Goal: Information Seeking & Learning: Check status

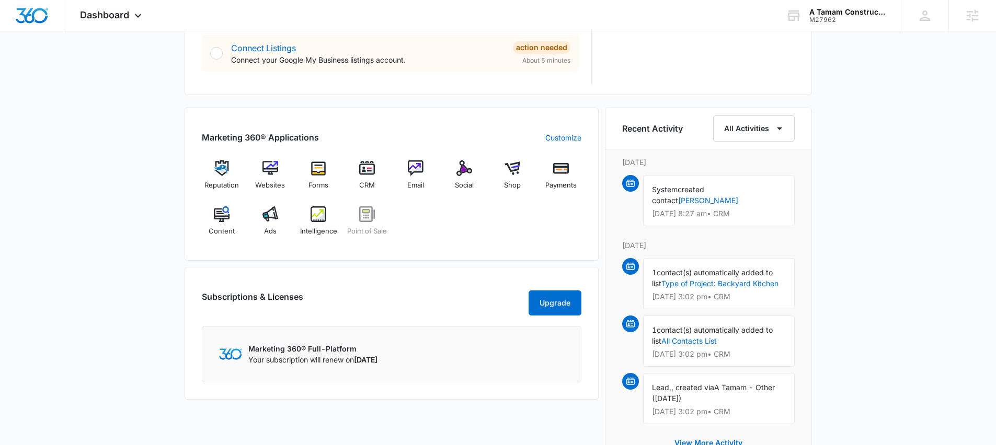
scroll to position [579, 0]
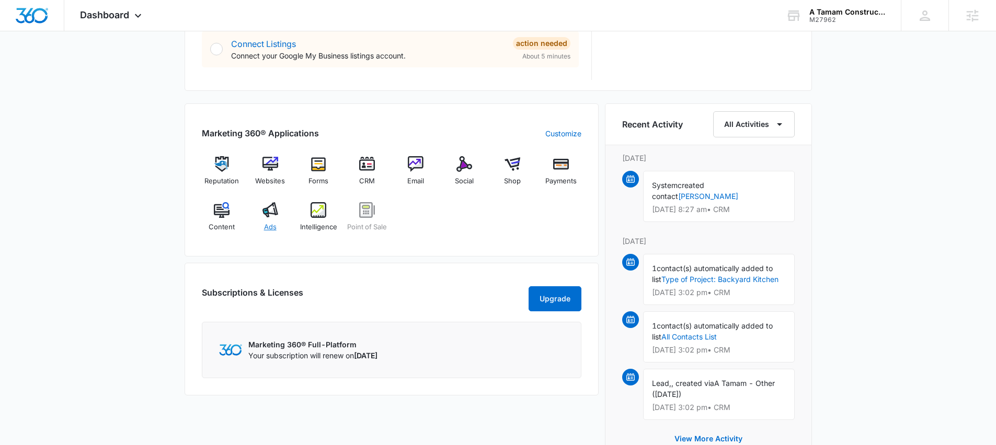
click at [274, 212] on img at bounding box center [270, 210] width 16 height 16
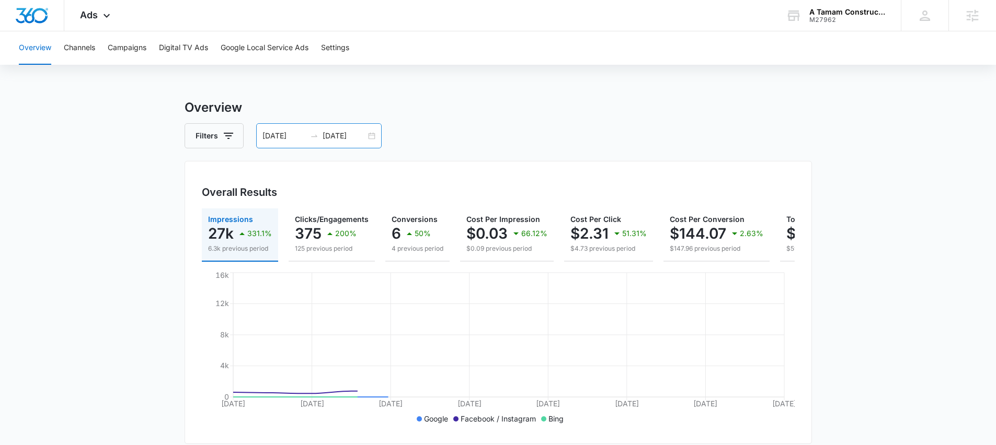
click at [289, 138] on input "08/21/2025" at bounding box center [283, 135] width 43 height 11
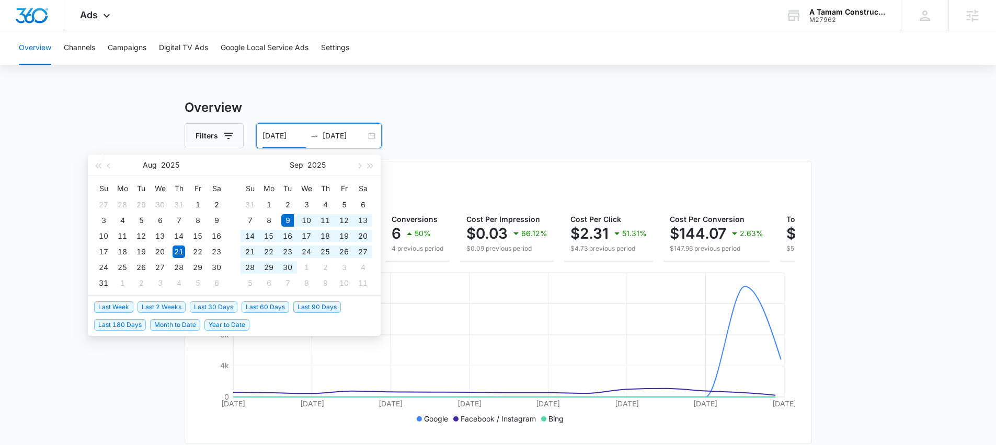
click at [223, 310] on span "Last 30 Days" at bounding box center [214, 307] width 48 height 11
type input "09/09/2025"
type input "10/09/2025"
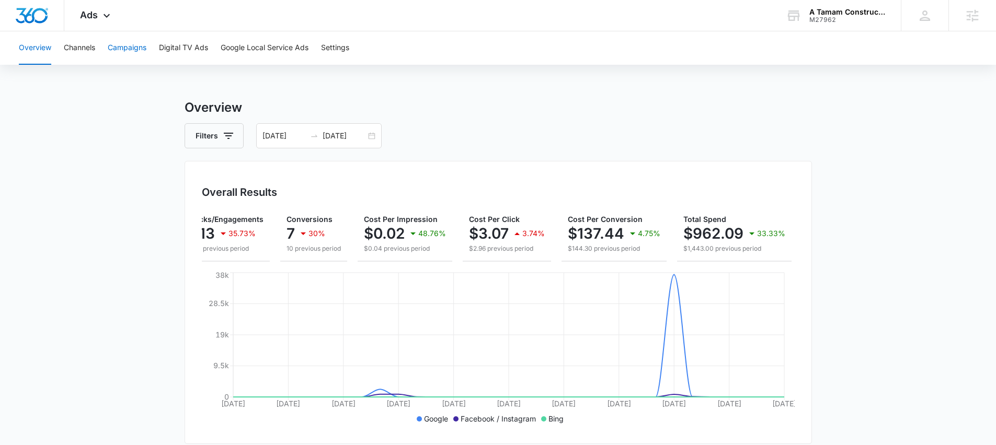
click at [146, 52] on button "Campaigns" at bounding box center [127, 47] width 39 height 33
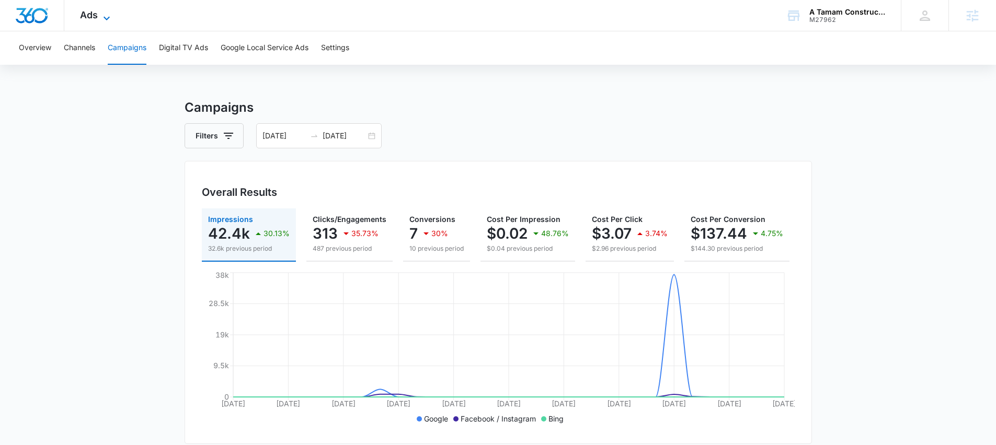
click at [90, 12] on span "Ads" at bounding box center [89, 14] width 18 height 11
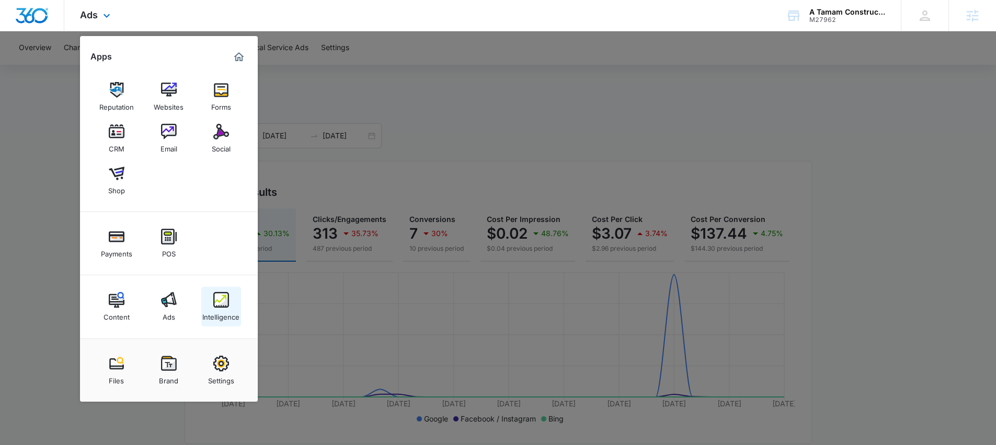
click at [230, 304] on link "Intelligence" at bounding box center [221, 307] width 40 height 40
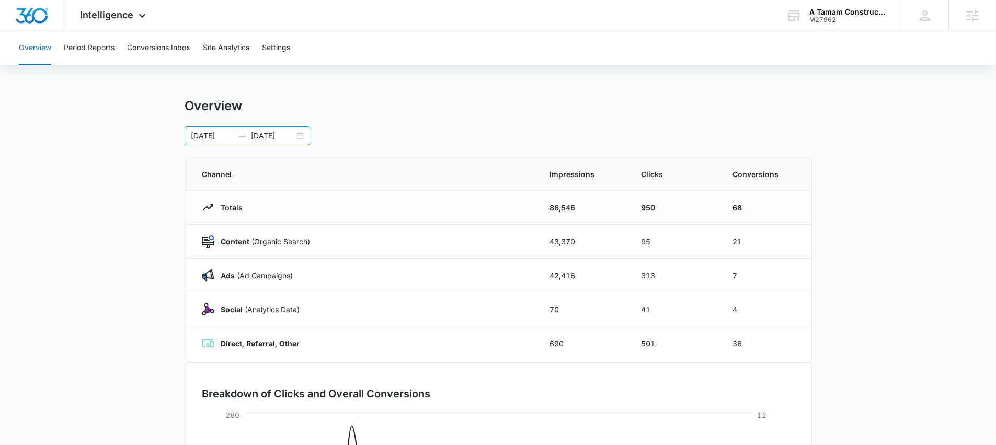
click at [225, 136] on input "09/09/2025" at bounding box center [212, 135] width 43 height 11
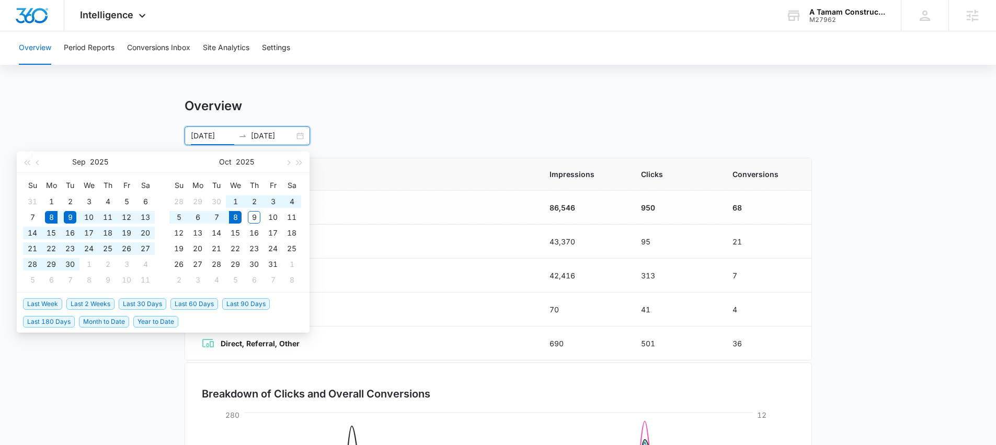
click at [146, 301] on span "Last 30 Days" at bounding box center [143, 303] width 48 height 11
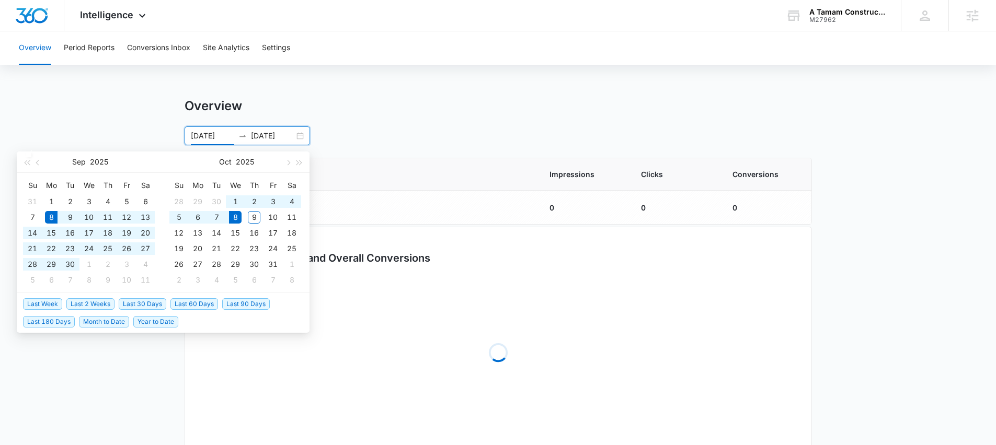
type input "09/08/2025"
type input "10/08/2025"
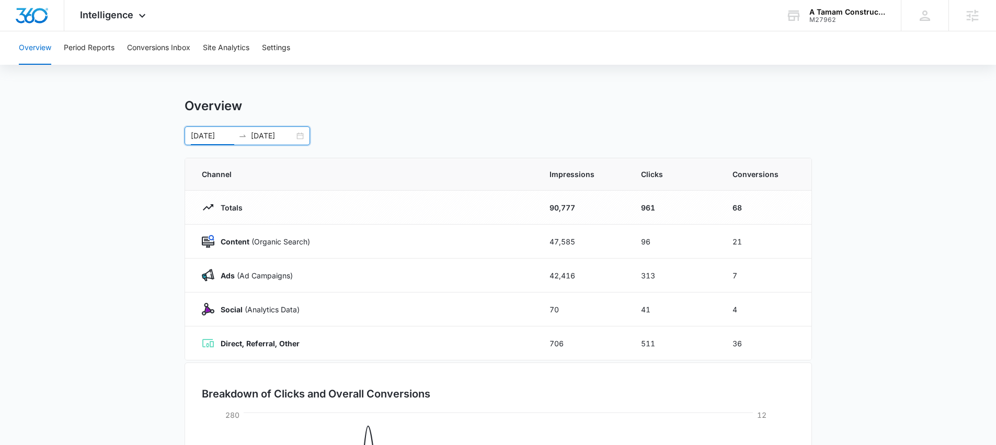
click at [105, 123] on main "Overview 09/08/2025 10/08/2025 Sep 2025 Su Mo Tu We Th Fr Sa 31 1 2 3 4 5 6 7 8…" at bounding box center [498, 372] width 996 height 549
click at [93, 46] on button "Period Reports" at bounding box center [89, 47] width 51 height 33
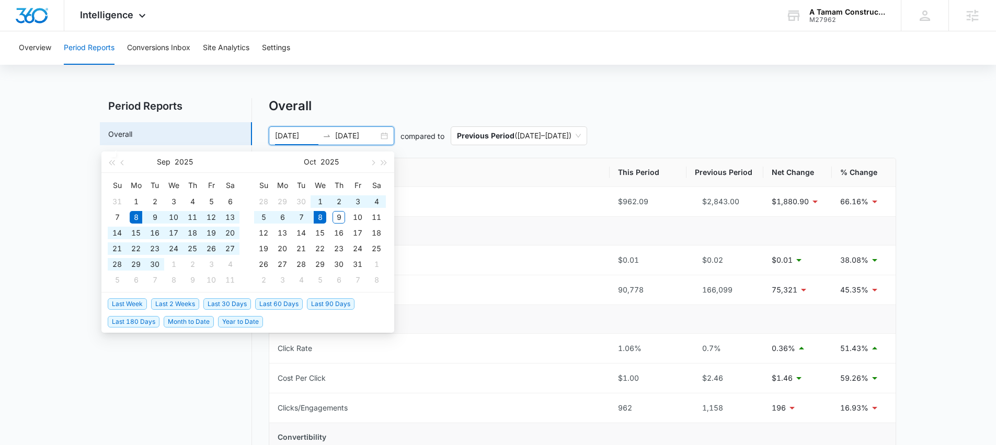
click at [296, 138] on input "09/08/2025" at bounding box center [296, 135] width 43 height 11
click at [183, 302] on span "Last 2 Weeks" at bounding box center [175, 303] width 48 height 11
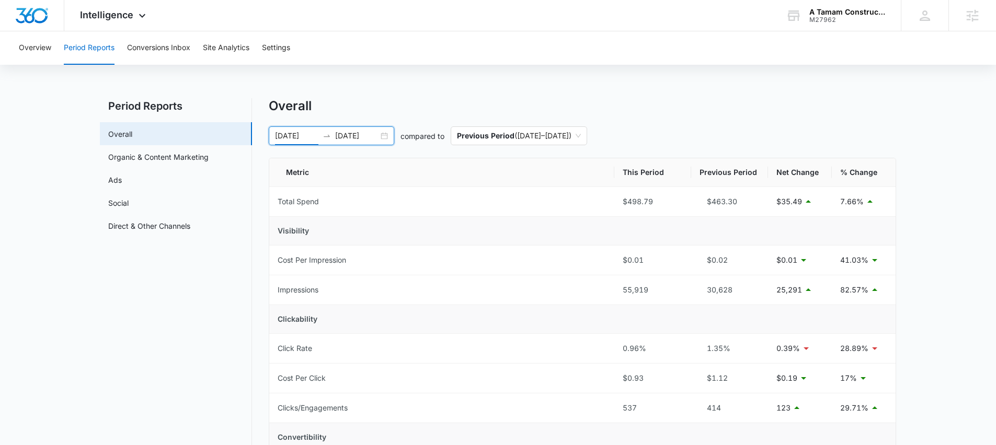
click at [306, 139] on input "09/24/2025" at bounding box center [296, 135] width 43 height 11
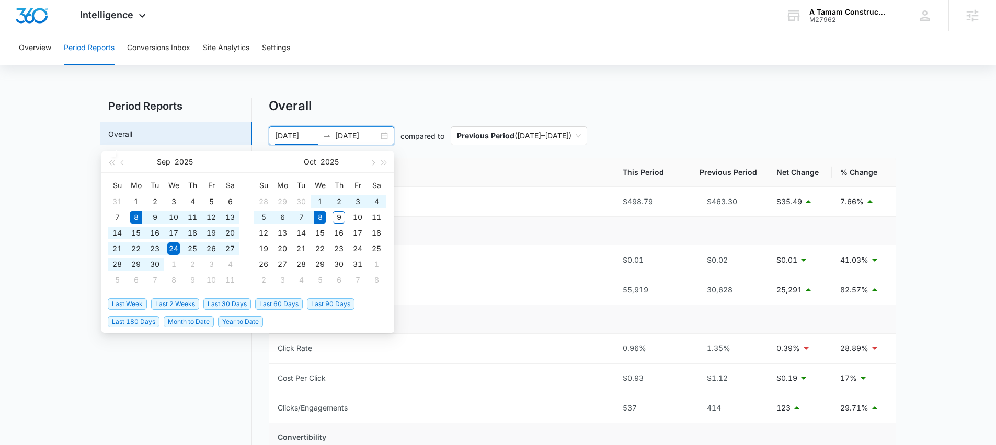
click at [228, 302] on span "Last 30 Days" at bounding box center [227, 303] width 48 height 11
type input "09/08/2025"
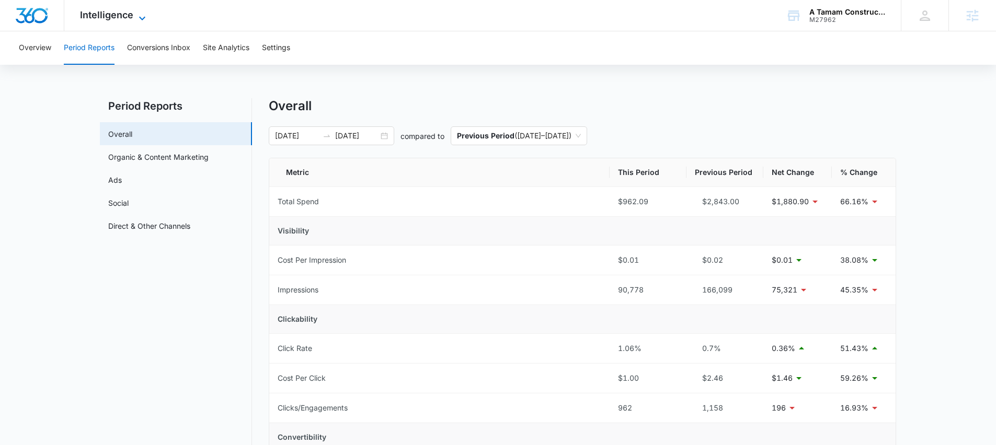
click at [99, 14] on span "Intelligence" at bounding box center [106, 14] width 53 height 11
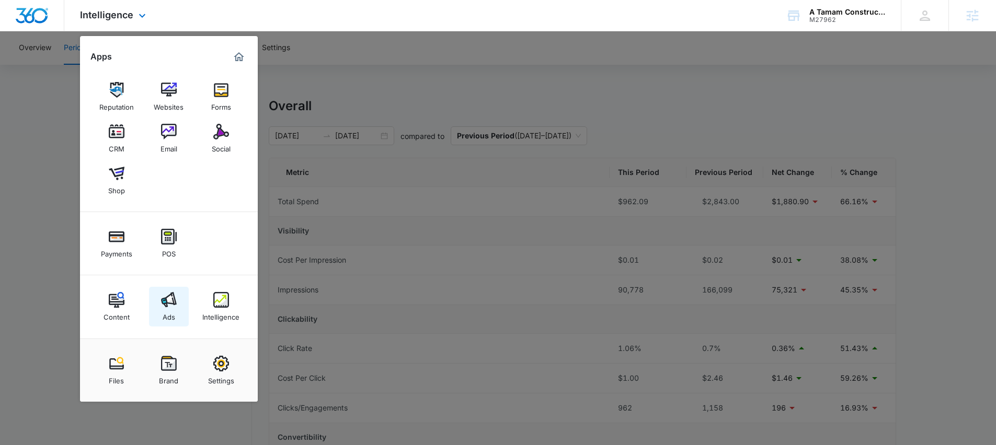
click at [171, 302] on img at bounding box center [169, 300] width 16 height 16
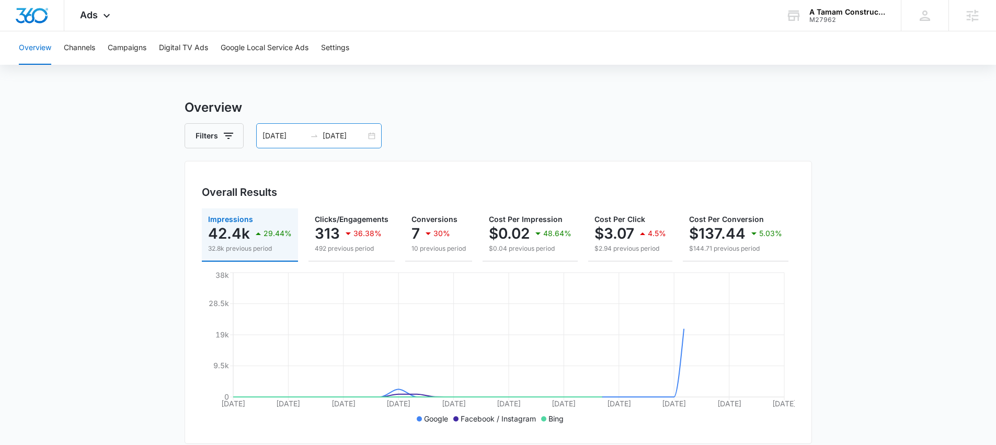
click at [283, 135] on input "09/08/2025" at bounding box center [283, 135] width 43 height 11
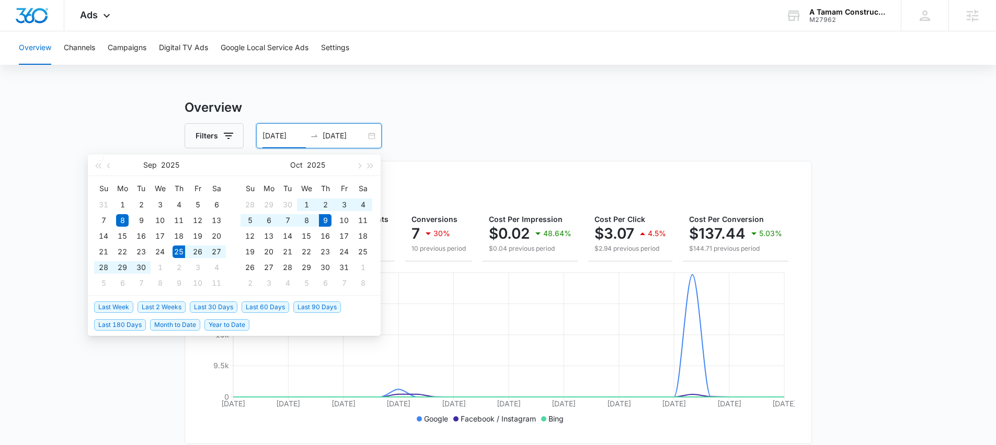
click at [173, 307] on span "Last 2 Weeks" at bounding box center [161, 307] width 48 height 11
type input "09/25/2025"
type input "10/09/2025"
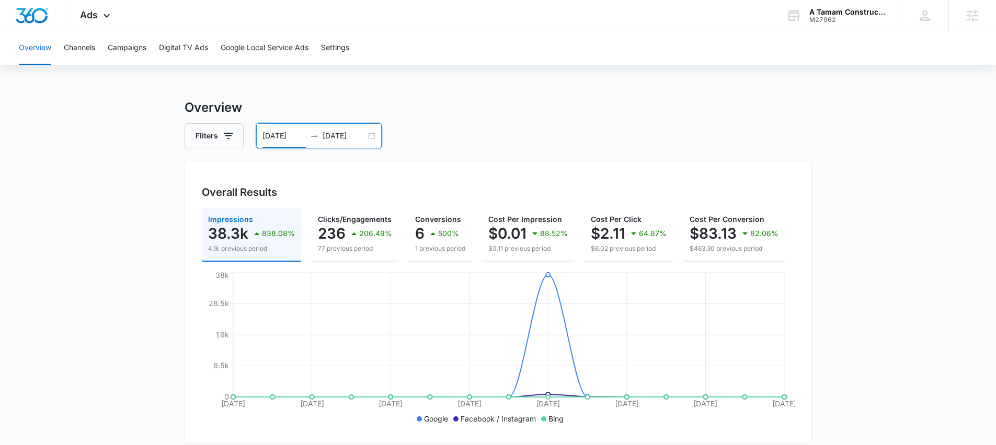
click at [125, 47] on button "Campaigns" at bounding box center [127, 47] width 39 height 33
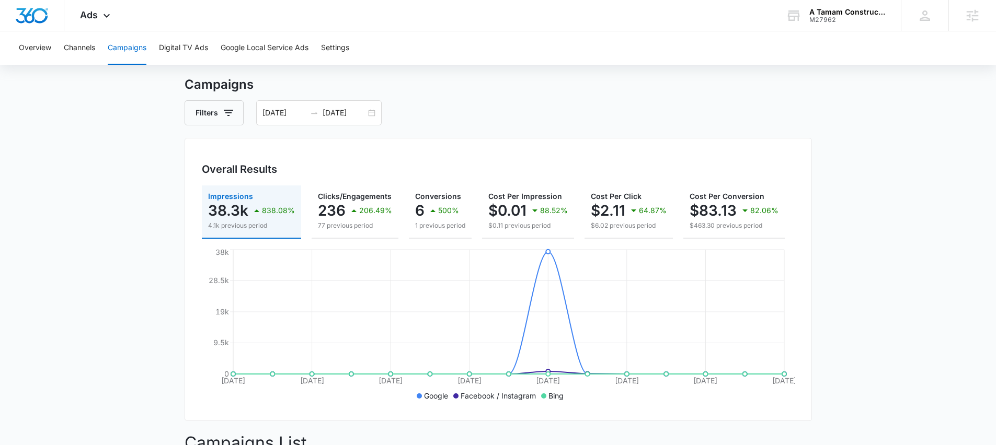
scroll to position [24, 0]
click at [350, 112] on input "10/09/2025" at bounding box center [343, 112] width 43 height 11
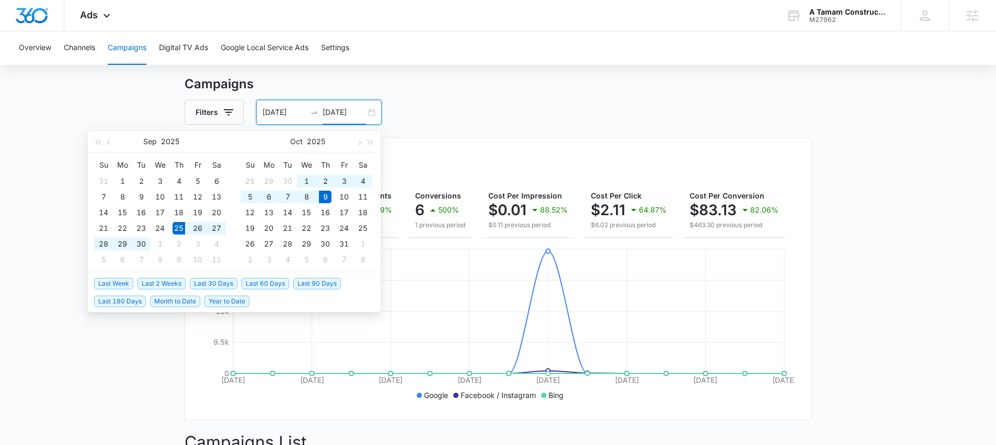
type input "10/09/2025"
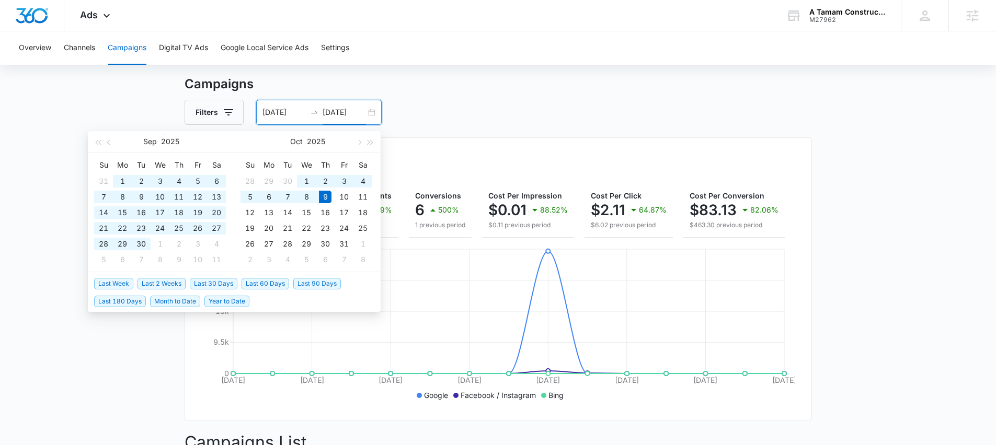
click at [272, 286] on span "Last 60 Days" at bounding box center [265, 283] width 48 height 11
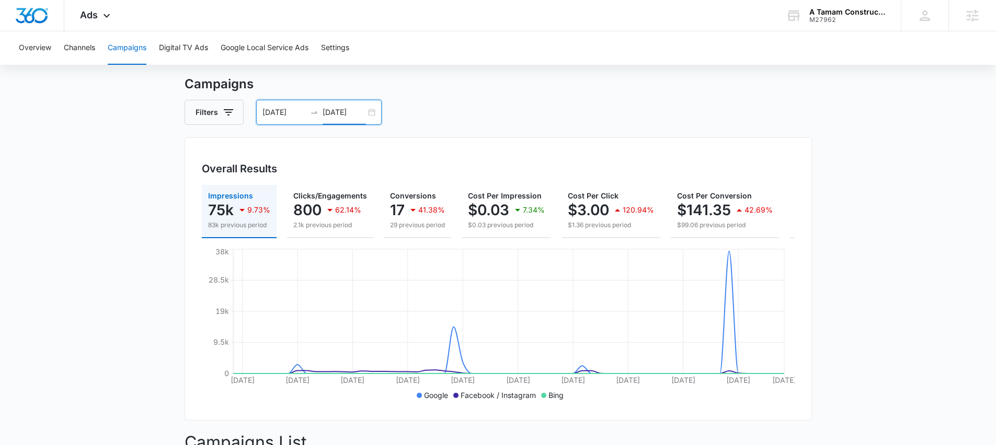
click at [318, 118] on div "08/10/2025 10/09/2025" at bounding box center [318, 112] width 125 height 25
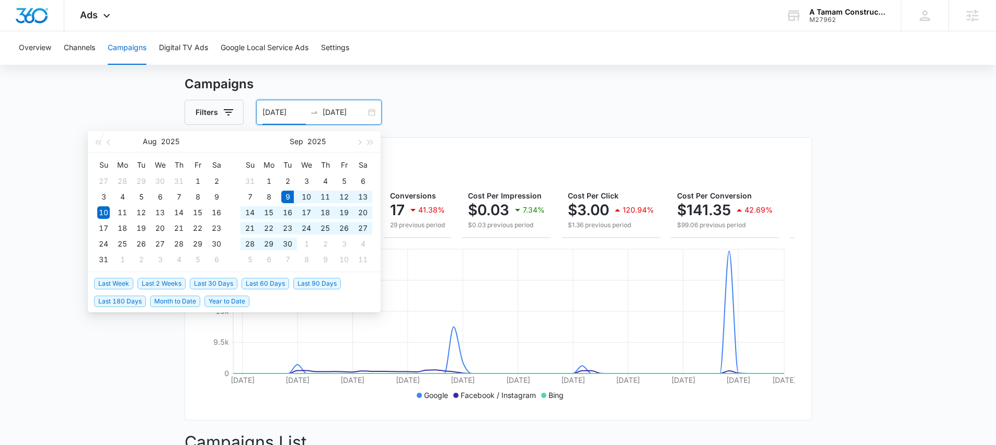
click at [210, 284] on span "Last 30 Days" at bounding box center [214, 283] width 48 height 11
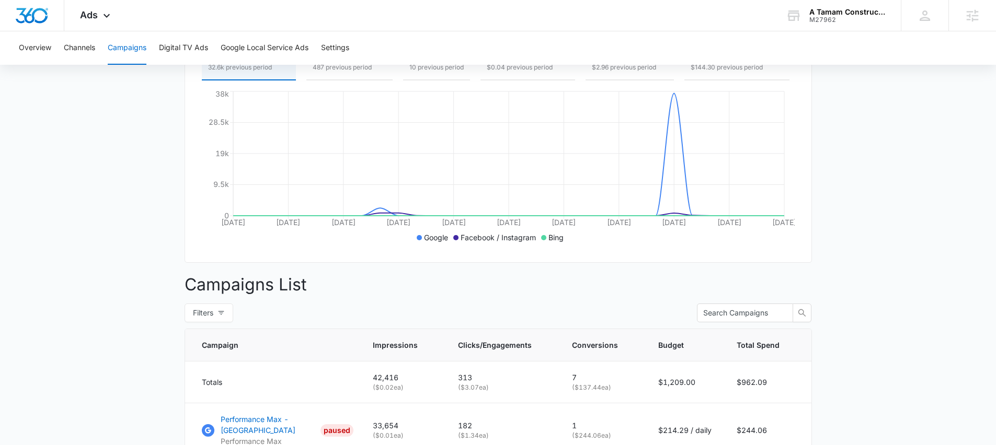
scroll to position [122, 0]
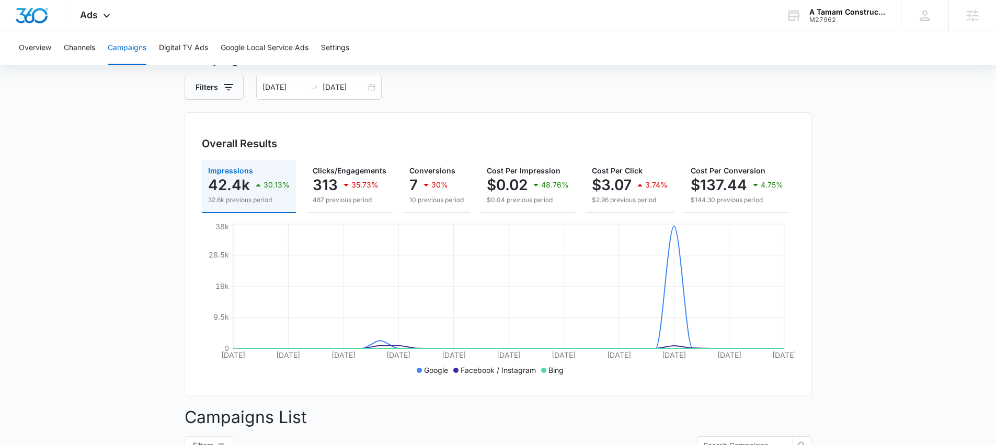
scroll to position [25, 0]
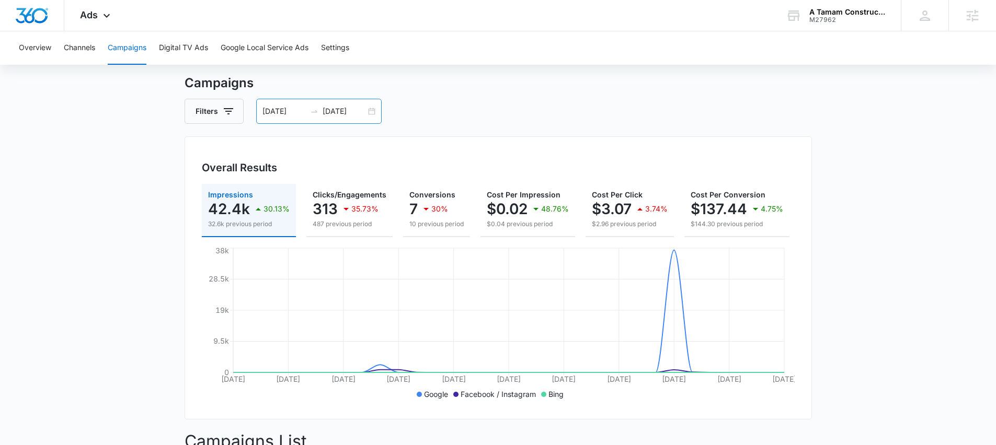
click at [284, 106] on input "09/09/2025" at bounding box center [283, 111] width 43 height 11
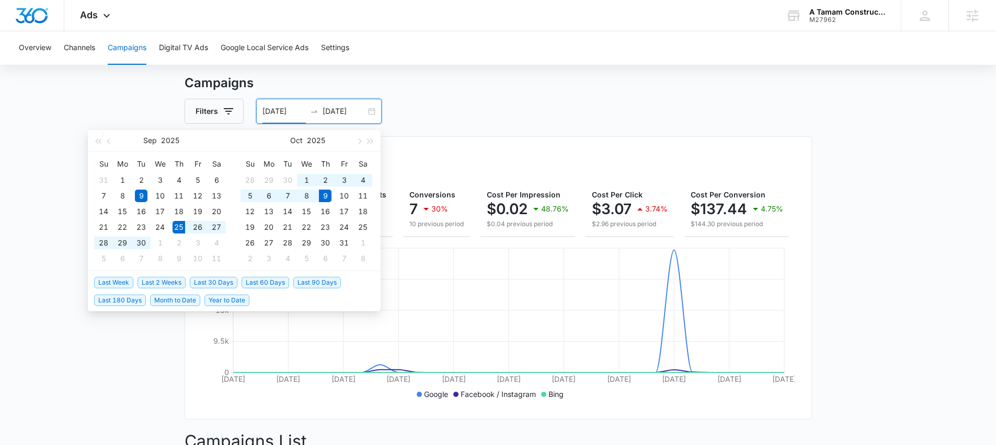
click at [174, 282] on span "Last 2 Weeks" at bounding box center [161, 282] width 48 height 11
type input "09/25/2025"
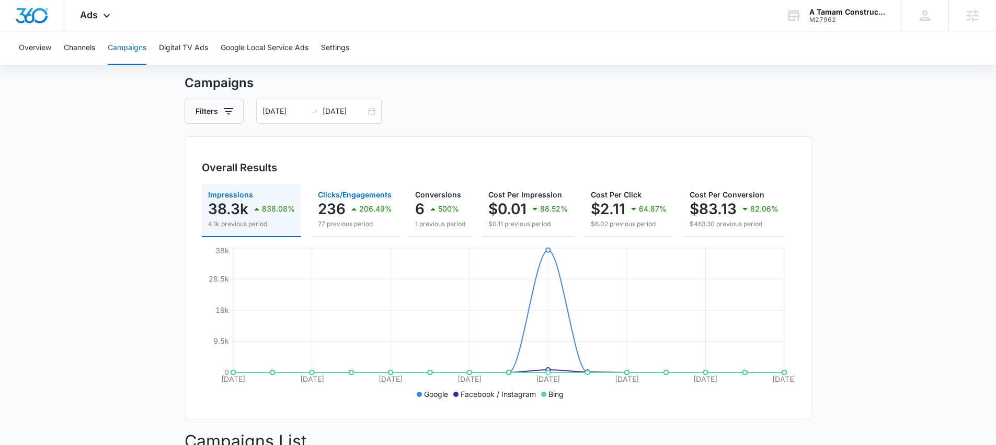
click at [329, 212] on p "236" at bounding box center [332, 209] width 28 height 17
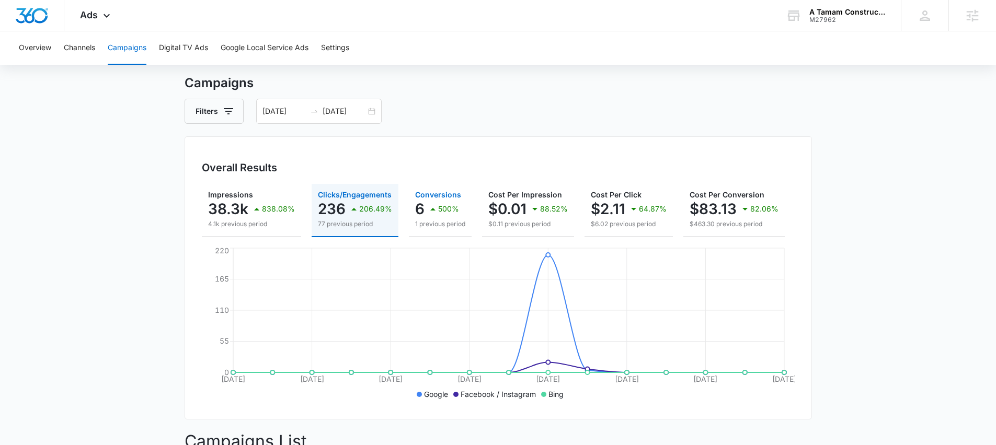
click at [448, 213] on div "500%" at bounding box center [443, 209] width 32 height 21
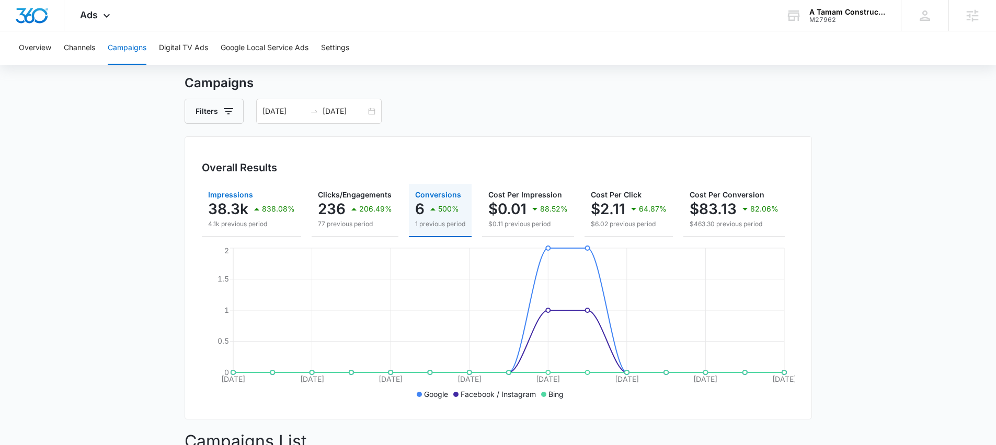
click at [245, 211] on p "38.3k" at bounding box center [228, 209] width 40 height 17
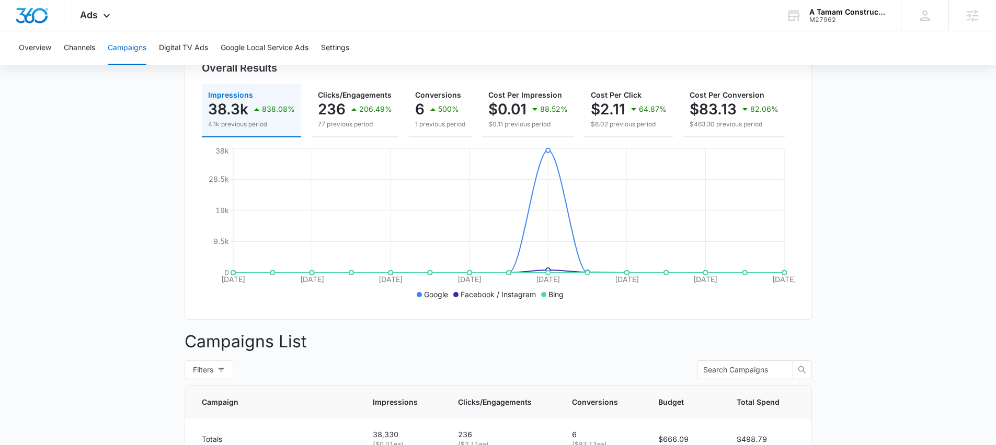
scroll to position [0, 0]
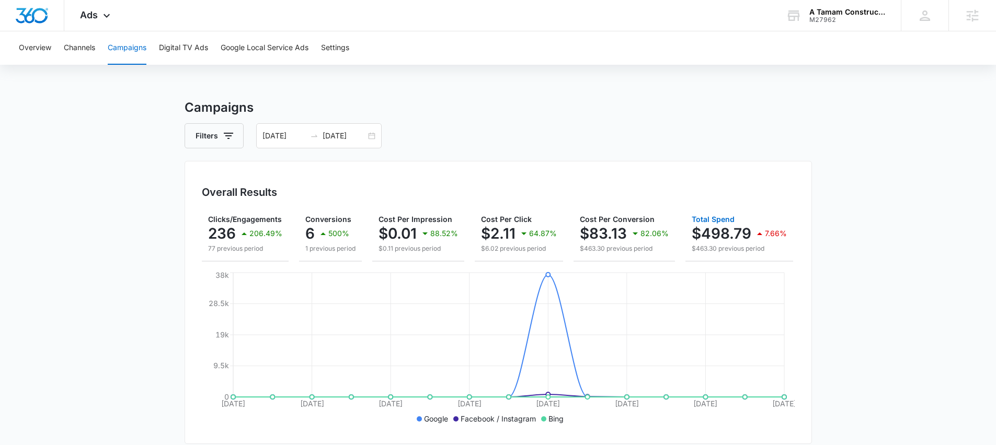
click at [731, 231] on p "$498.79" at bounding box center [722, 233] width 60 height 17
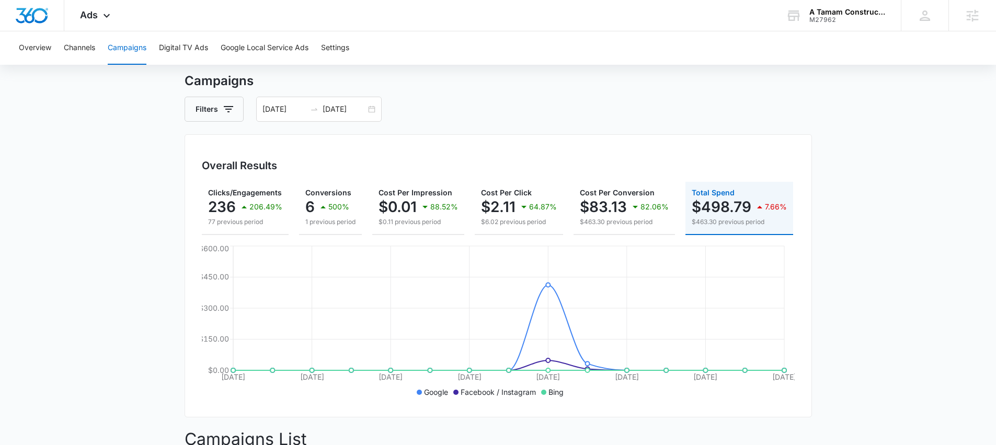
scroll to position [27, 0]
click at [840, 16] on div "M27962" at bounding box center [847, 19] width 76 height 7
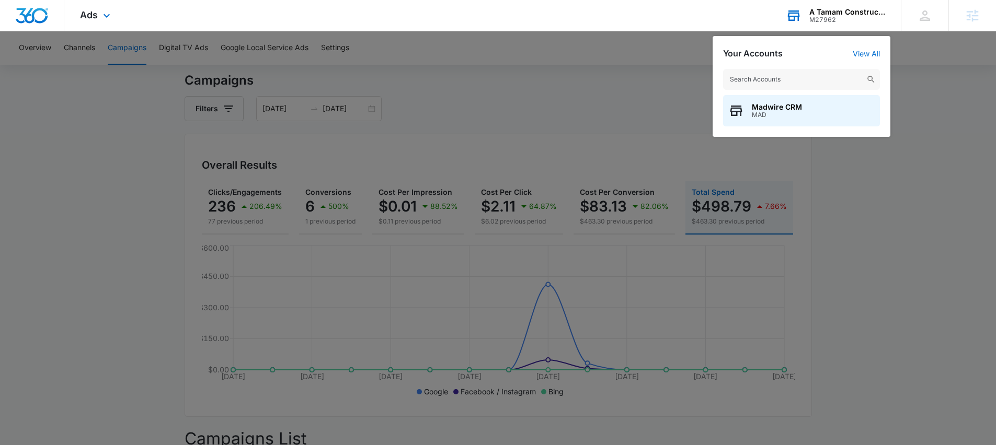
click at [764, 80] on input "text" at bounding box center [801, 79] width 157 height 21
type input "A.T.C"
click at [819, 110] on span "A.T.C. Design Center" at bounding box center [801, 107] width 98 height 8
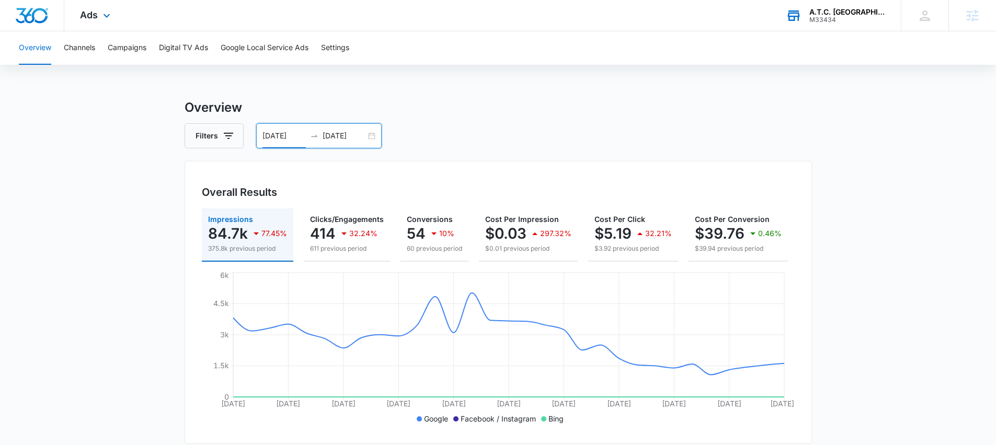
click at [291, 134] on input "08/26/2025" at bounding box center [283, 135] width 43 height 11
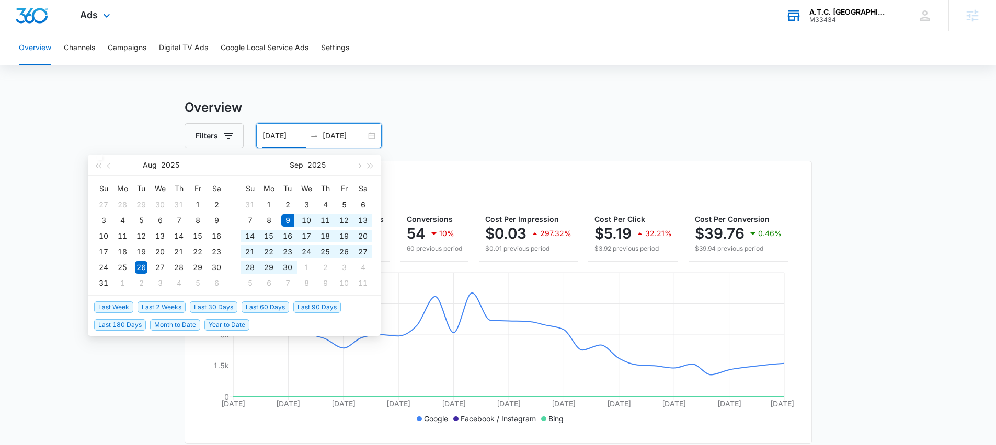
click at [218, 305] on span "Last 30 Days" at bounding box center [214, 307] width 48 height 11
type input "09/09/2025"
type input "10/09/2025"
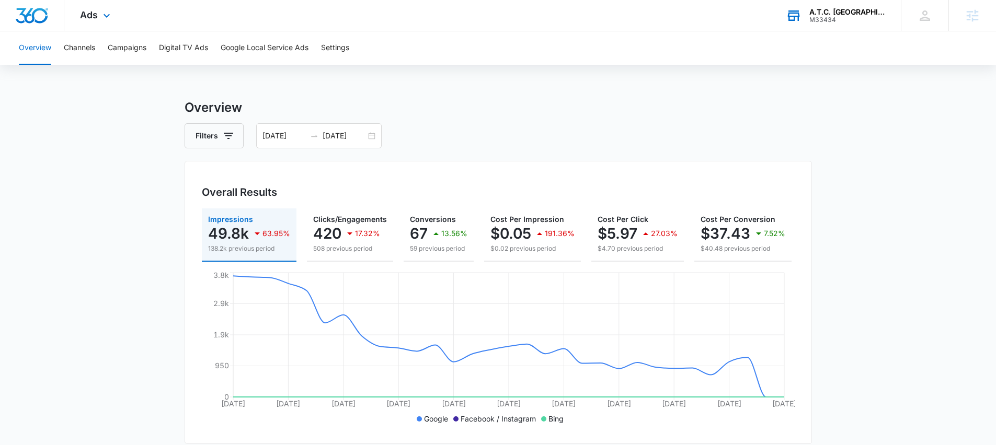
click at [133, 48] on button "Campaigns" at bounding box center [127, 47] width 39 height 33
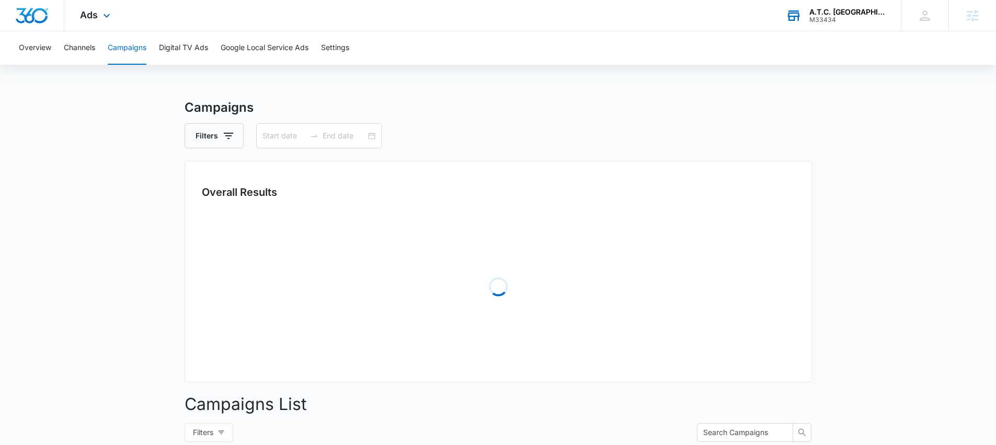
type input "09/09/2025"
type input "10/09/2025"
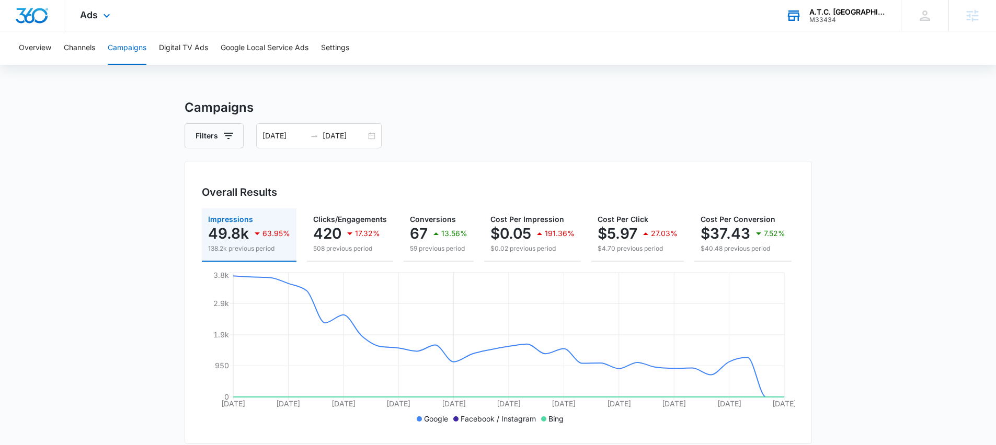
drag, startPoint x: 103, startPoint y: 205, endPoint x: 97, endPoint y: 163, distance: 43.3
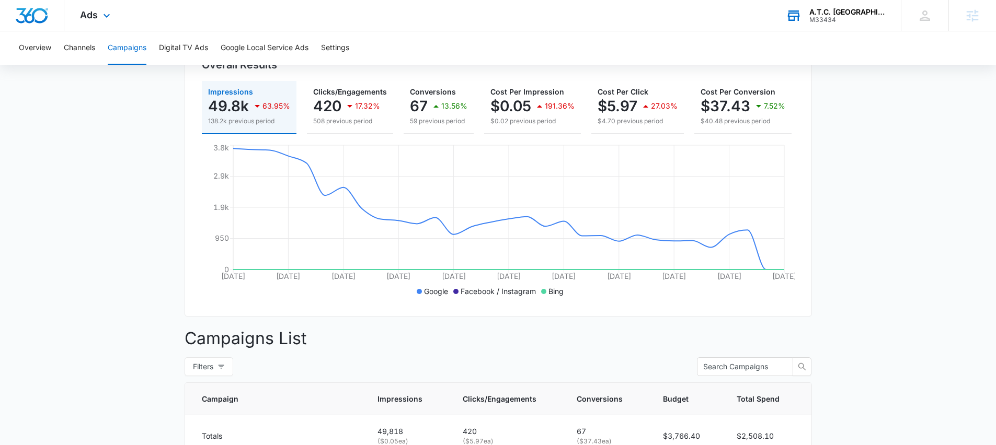
scroll to position [112, 0]
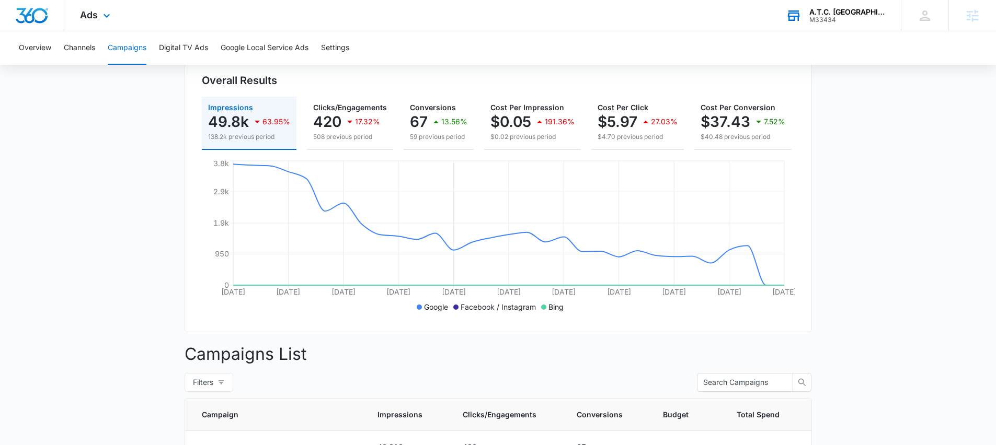
click at [109, 161] on main "Campaigns Filters 09/09/2025 10/09/2025 Overall Results Impressions 49.8k 63.95…" at bounding box center [498, 429] width 996 height 886
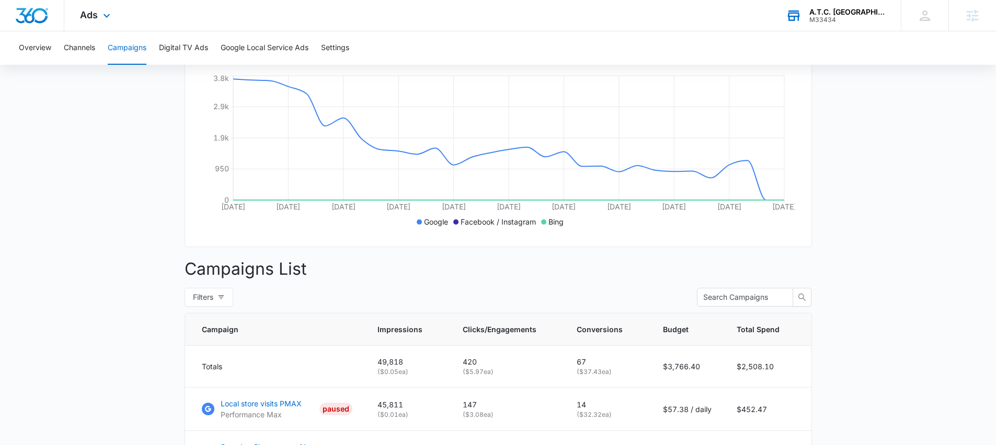
scroll to position [176, 0]
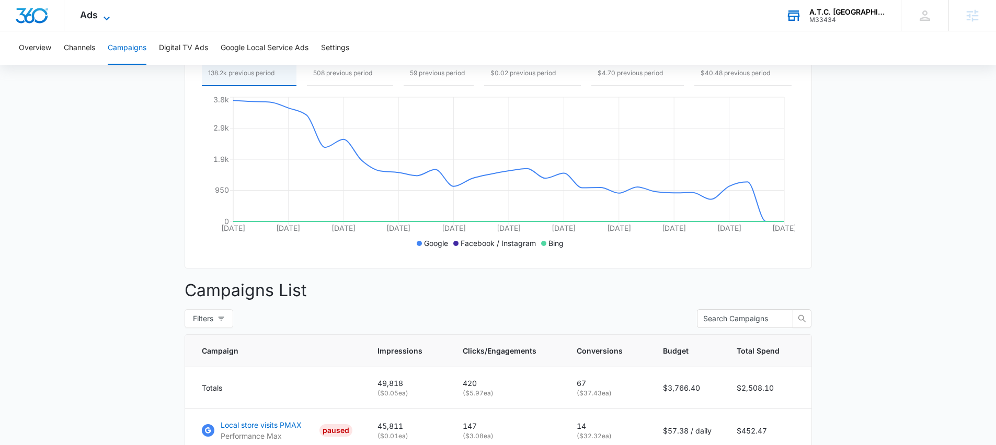
click at [90, 12] on span "Ads" at bounding box center [89, 14] width 18 height 11
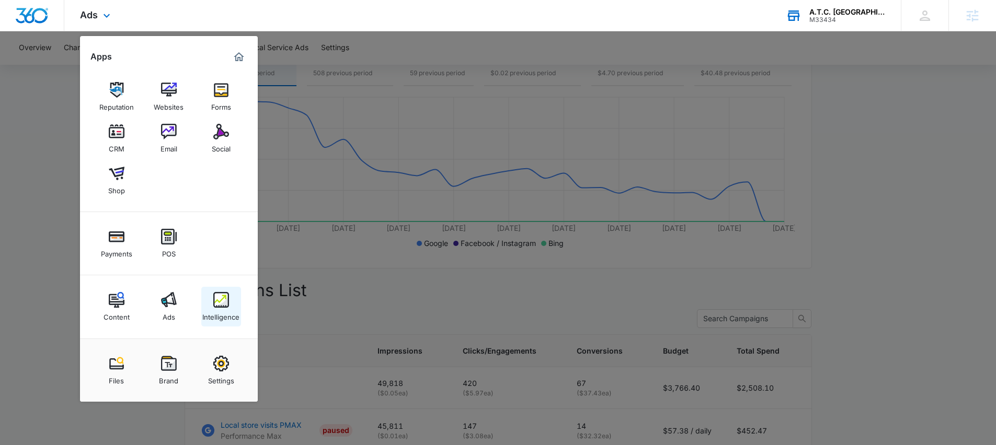
click at [218, 305] on img at bounding box center [221, 300] width 16 height 16
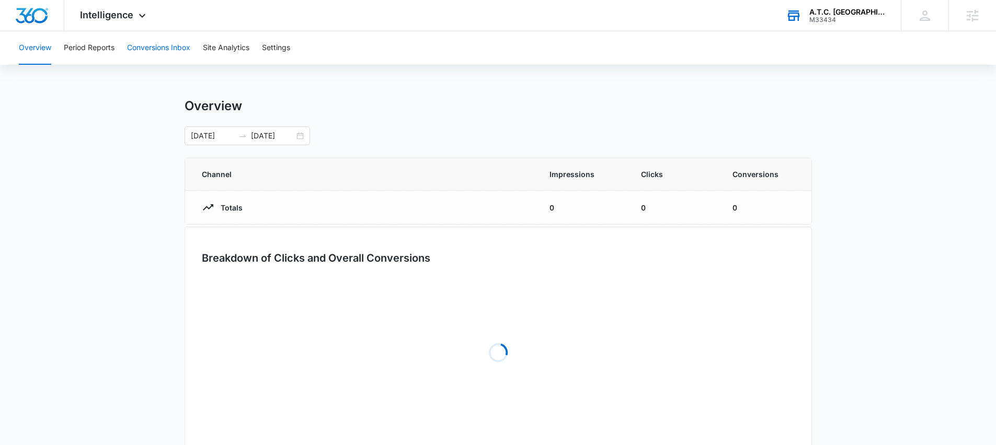
click at [154, 48] on button "Conversions Inbox" at bounding box center [158, 47] width 63 height 33
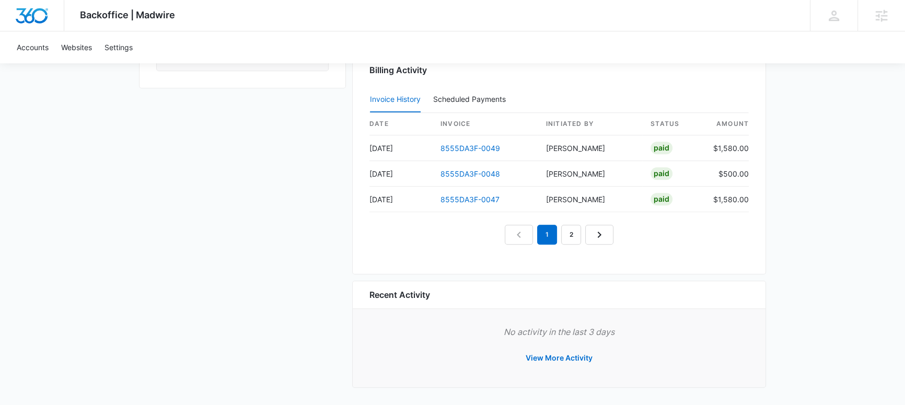
scroll to position [1024, 0]
click at [568, 235] on link "2" at bounding box center [571, 235] width 20 height 20
click at [532, 237] on link "1" at bounding box center [535, 235] width 20 height 20
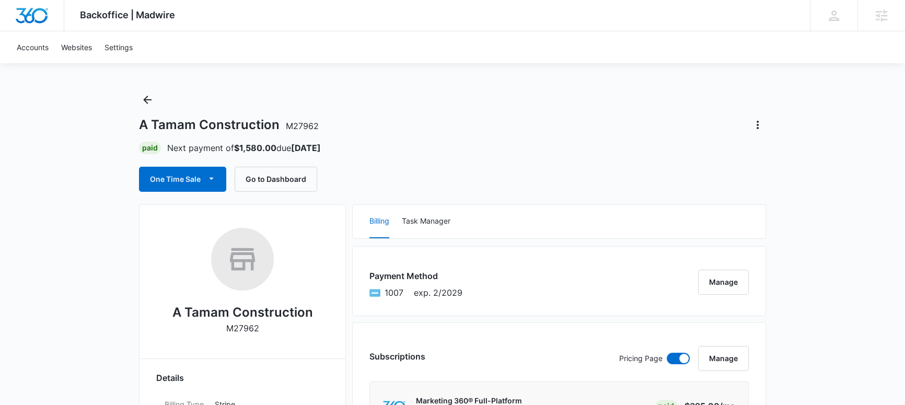
scroll to position [0, 0]
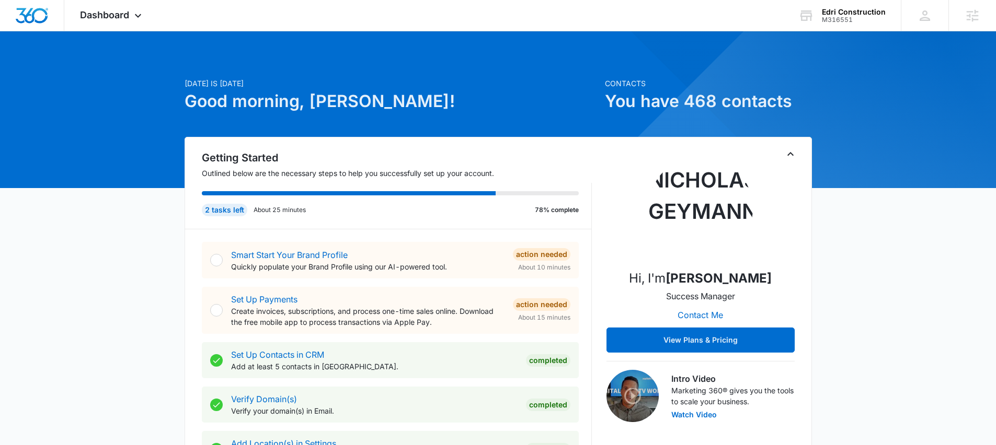
click at [121, 15] on span "Dashboard" at bounding box center [104, 14] width 49 height 11
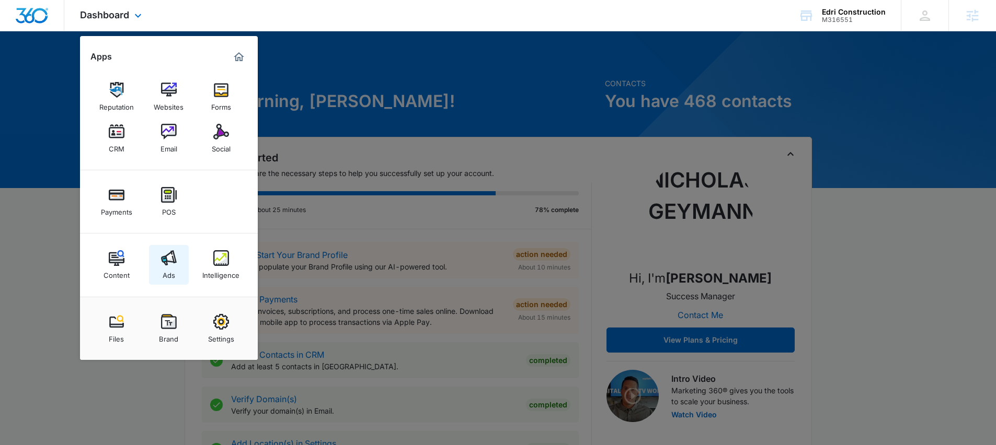
click at [166, 253] on img at bounding box center [169, 258] width 16 height 16
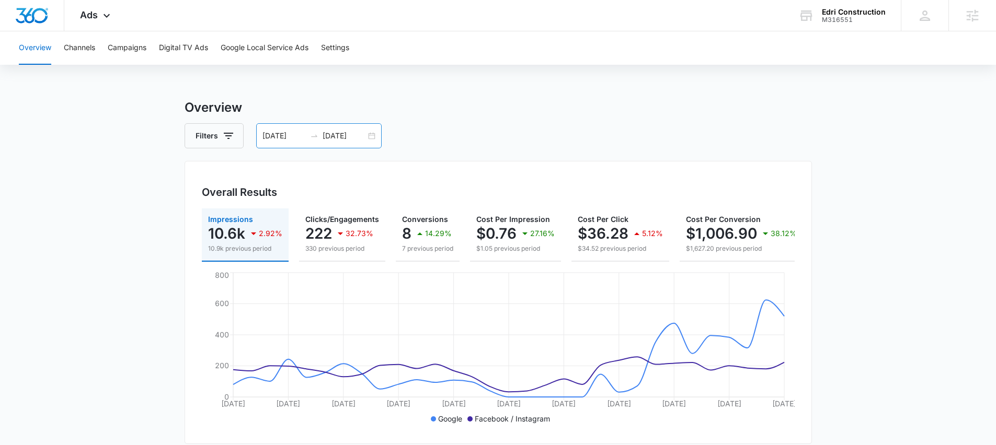
click at [327, 128] on div "[DATE] [DATE]" at bounding box center [318, 135] width 125 height 25
drag, startPoint x: 177, startPoint y: 91, endPoint x: 160, endPoint y: 76, distance: 22.2
click at [176, 90] on div "Overview Channels Campaigns Digital TV Ads Google Local Service Ads Settings Ov…" at bounding box center [498, 439] width 996 height 817
click at [128, 49] on button "Campaigns" at bounding box center [127, 47] width 39 height 33
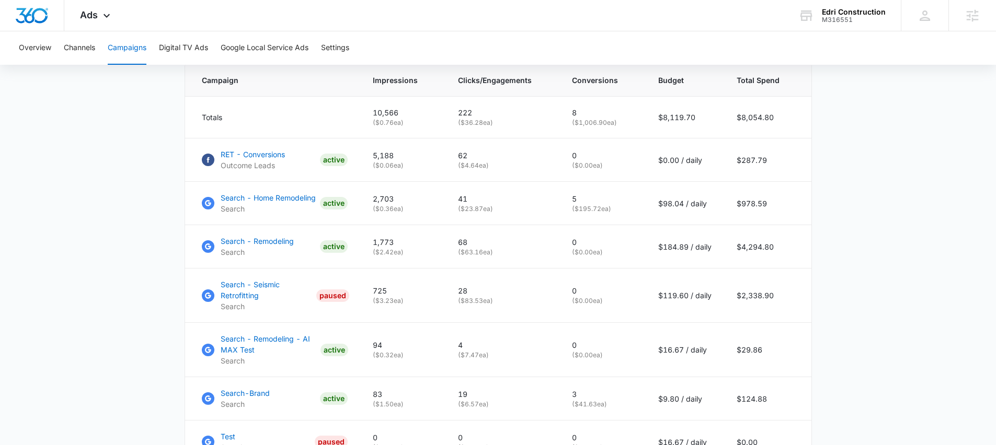
scroll to position [435, 0]
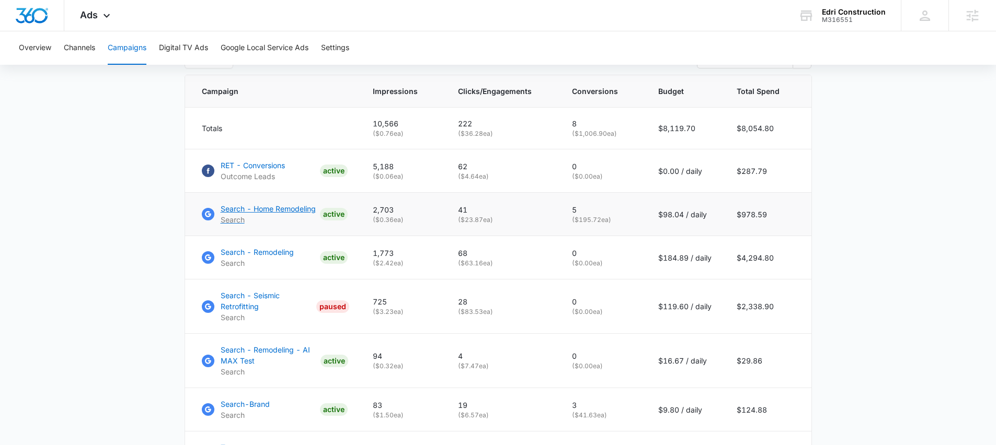
click at [246, 214] on p "Search - Home Remodeling" at bounding box center [268, 208] width 95 height 11
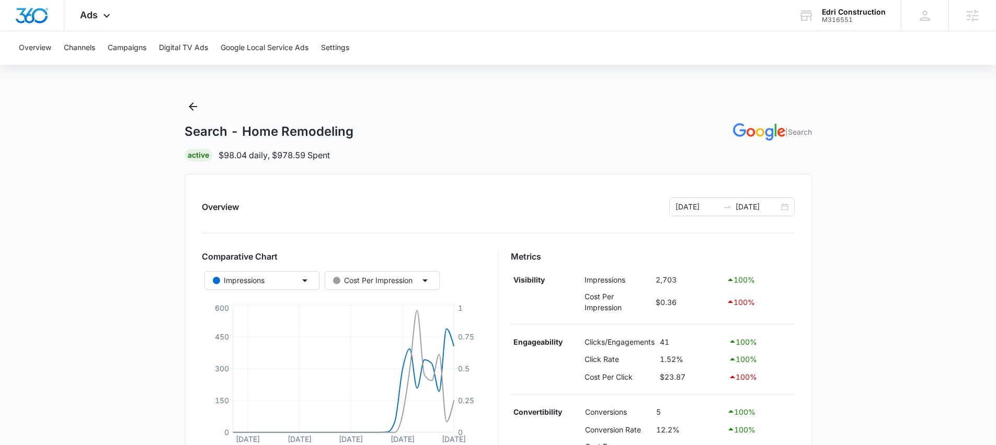
click at [126, 154] on main "Search - Home Remodeling | Search Active $98.04 daily , $978.59 Spent Overview …" at bounding box center [498, 413] width 996 height 631
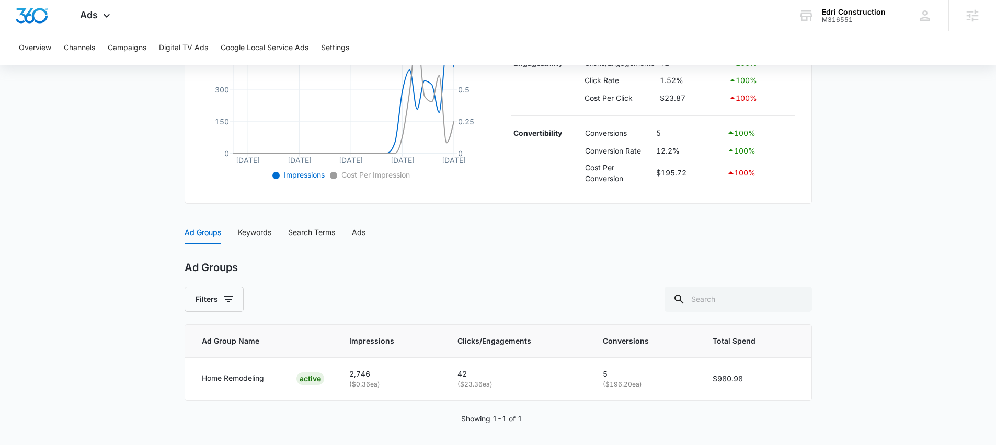
scroll to position [284, 0]
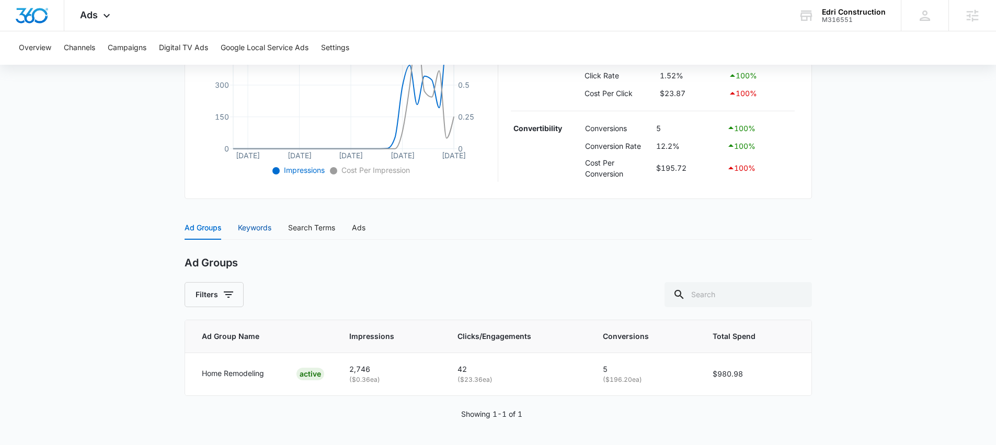
click at [257, 233] on div "Keywords" at bounding box center [254, 227] width 33 height 11
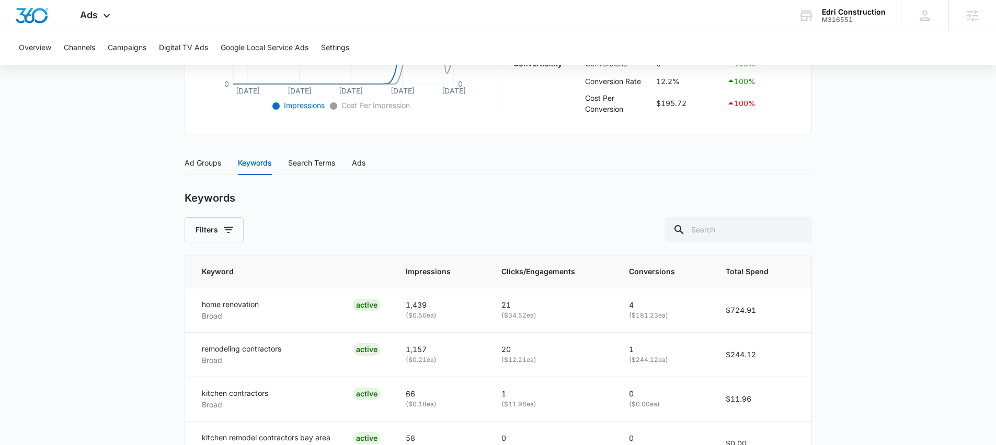
scroll to position [312, 0]
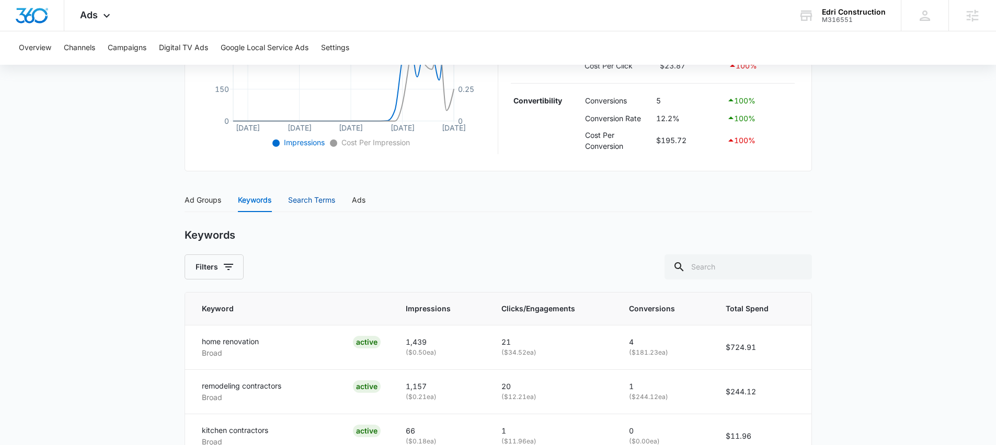
click at [304, 200] on div "Search Terms" at bounding box center [311, 199] width 47 height 11
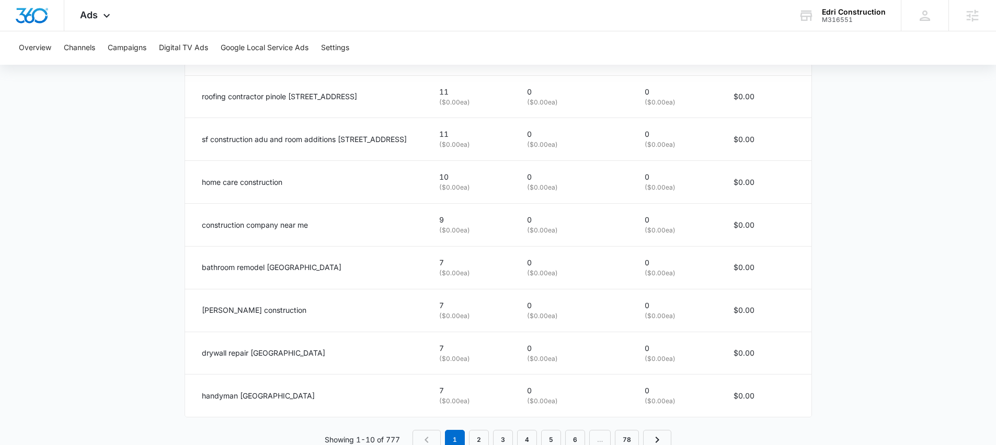
scroll to position [678, 0]
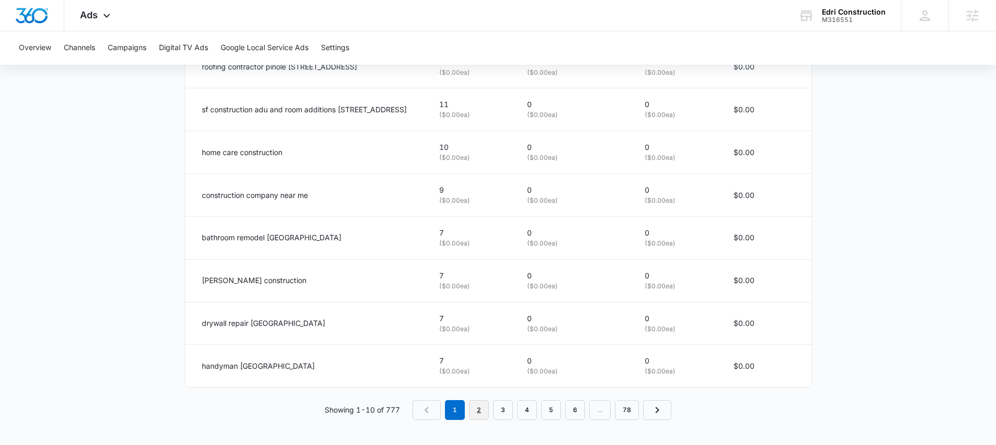
click at [477, 410] on link "2" at bounding box center [479, 410] width 20 height 20
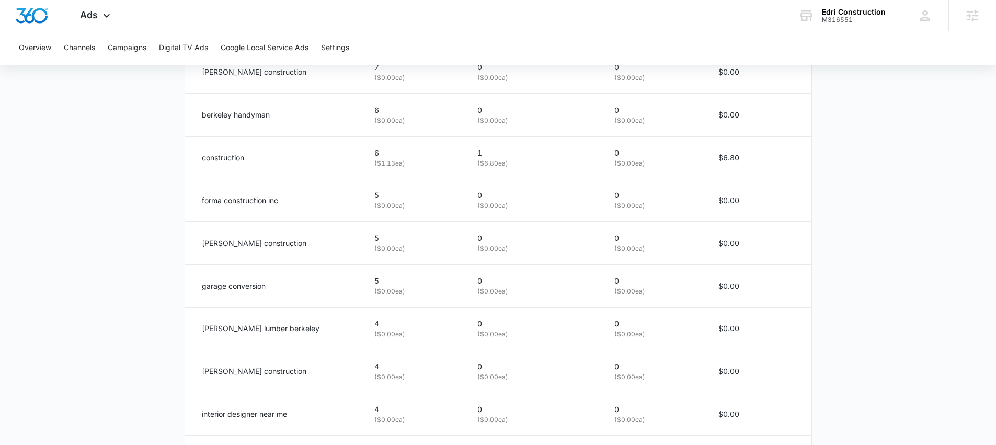
scroll to position [666, 0]
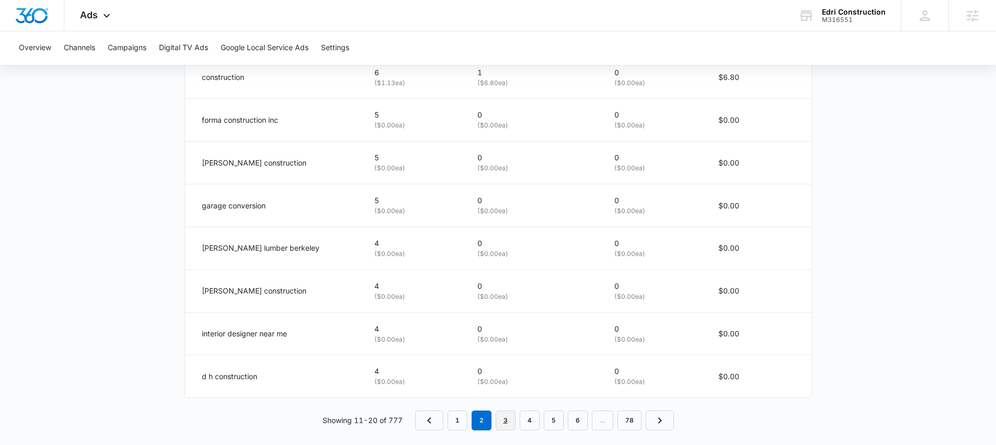
click at [503, 419] on link "3" at bounding box center [506, 421] width 20 height 20
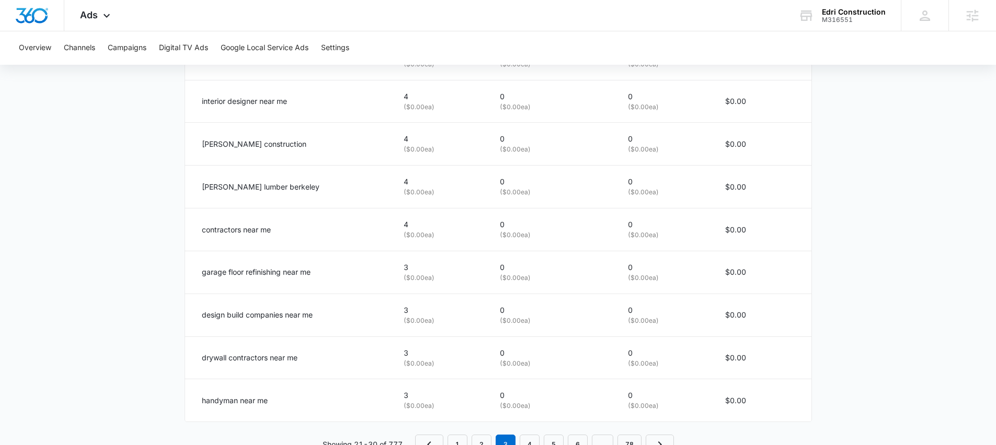
scroll to position [670, 0]
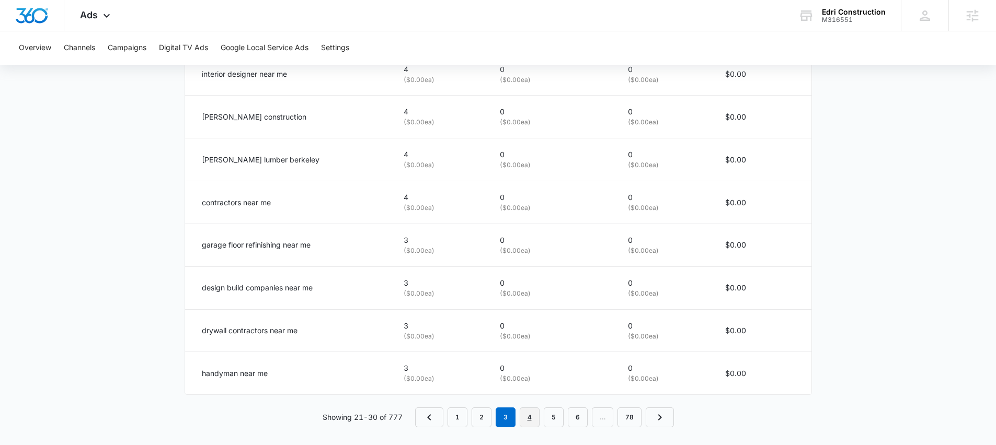
click at [525, 419] on link "4" at bounding box center [530, 418] width 20 height 20
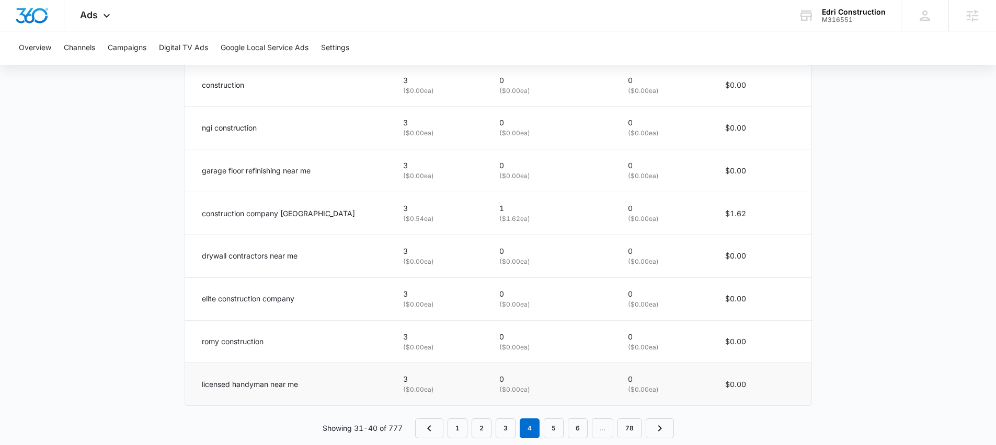
scroll to position [677, 0]
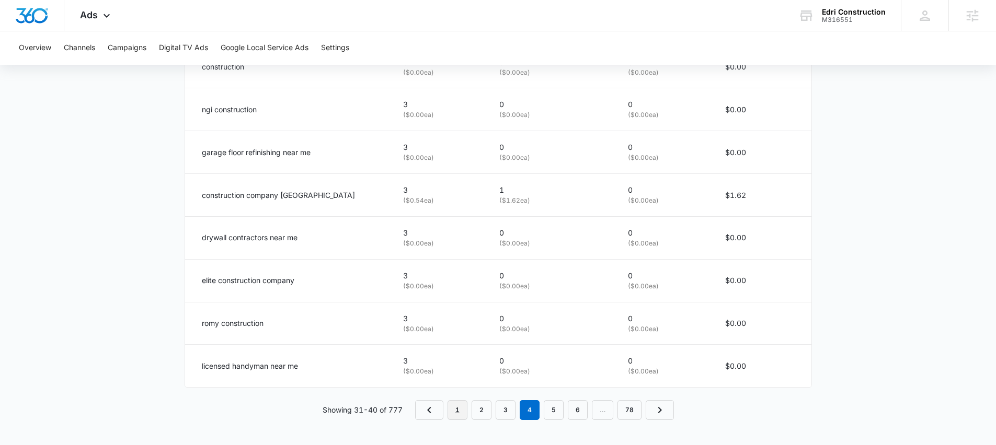
click at [459, 411] on link "1" at bounding box center [457, 410] width 20 height 20
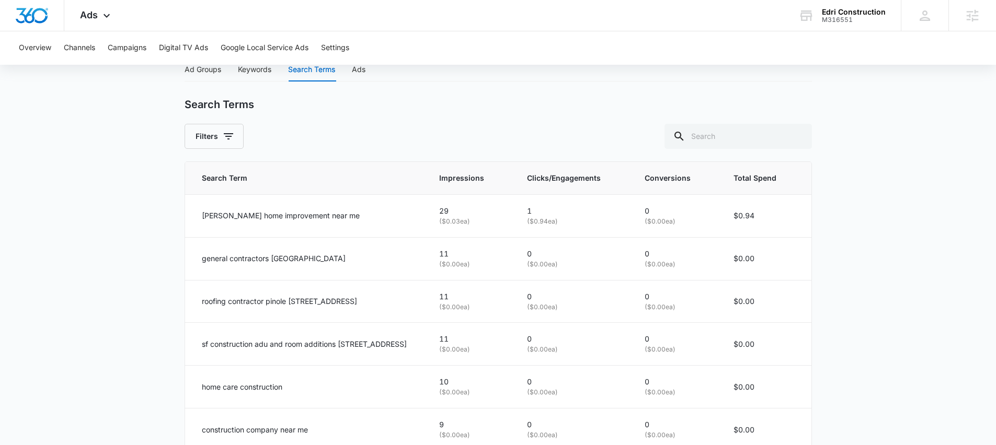
scroll to position [678, 0]
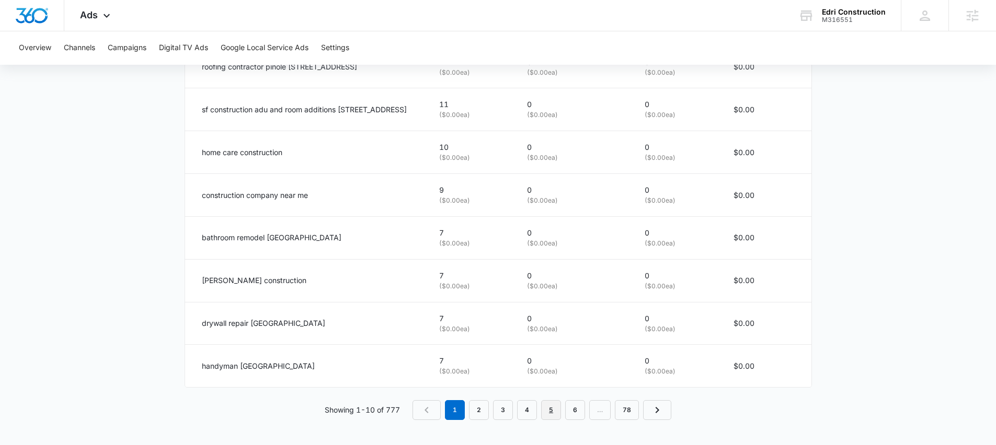
click at [552, 410] on link "5" at bounding box center [551, 410] width 20 height 20
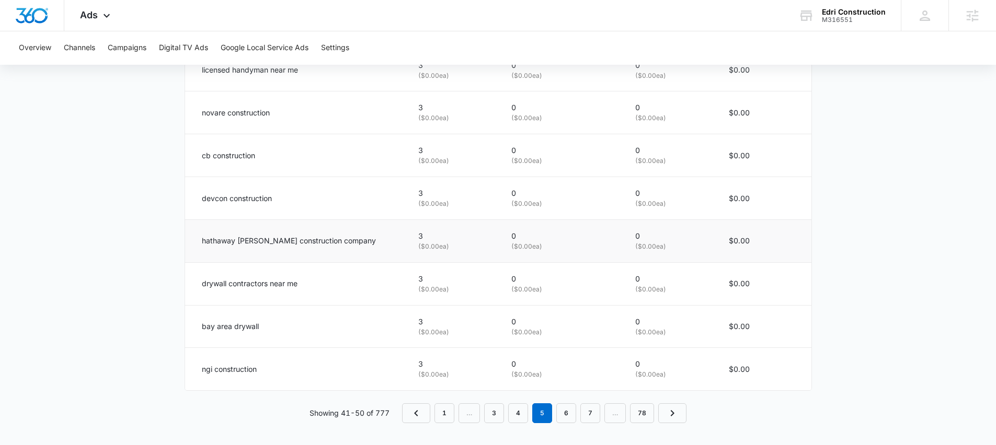
scroll to position [677, 0]
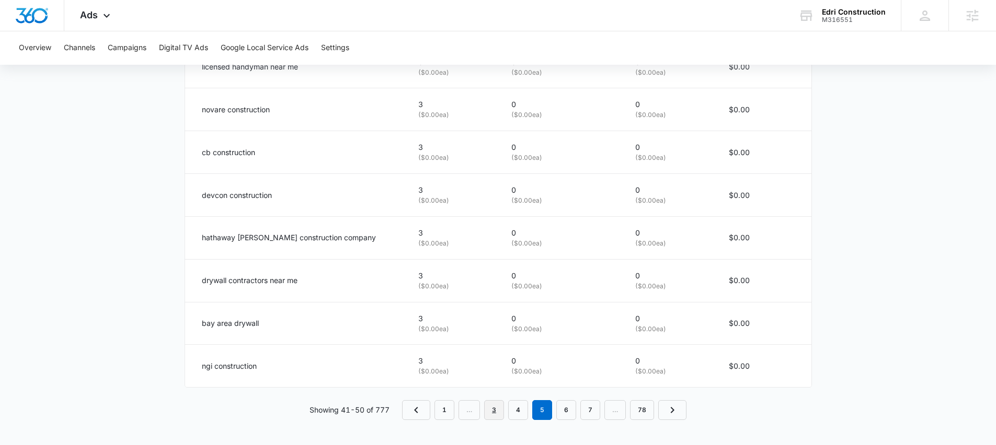
click at [492, 409] on link "3" at bounding box center [494, 410] width 20 height 20
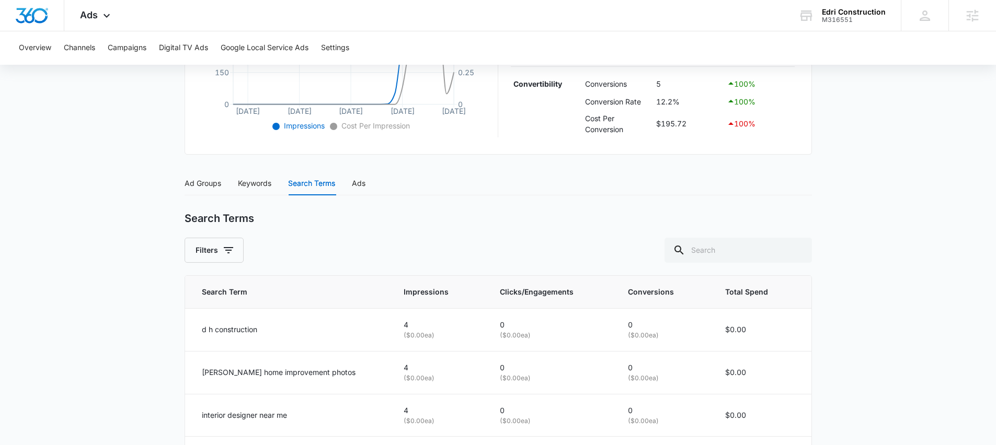
scroll to position [328, 0]
click at [254, 190] on div "Keywords" at bounding box center [254, 184] width 33 height 24
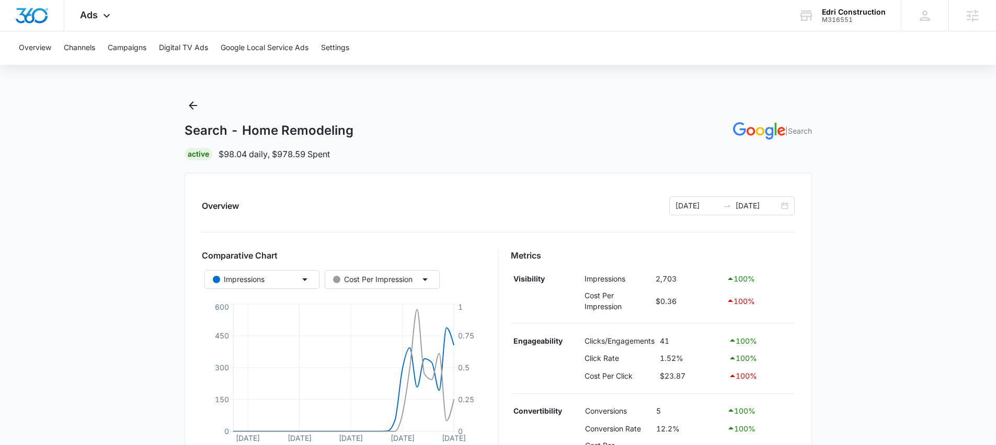
scroll to position [0, 0]
